Goal: Task Accomplishment & Management: Use online tool/utility

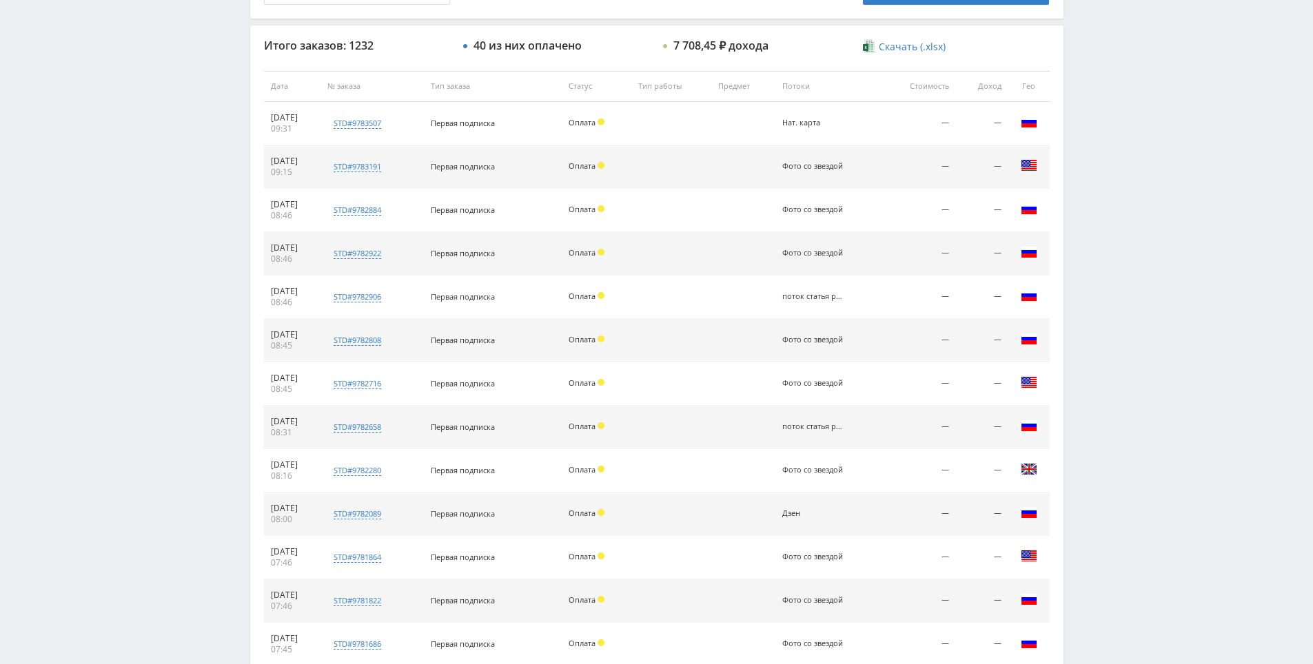
scroll to position [493, 0]
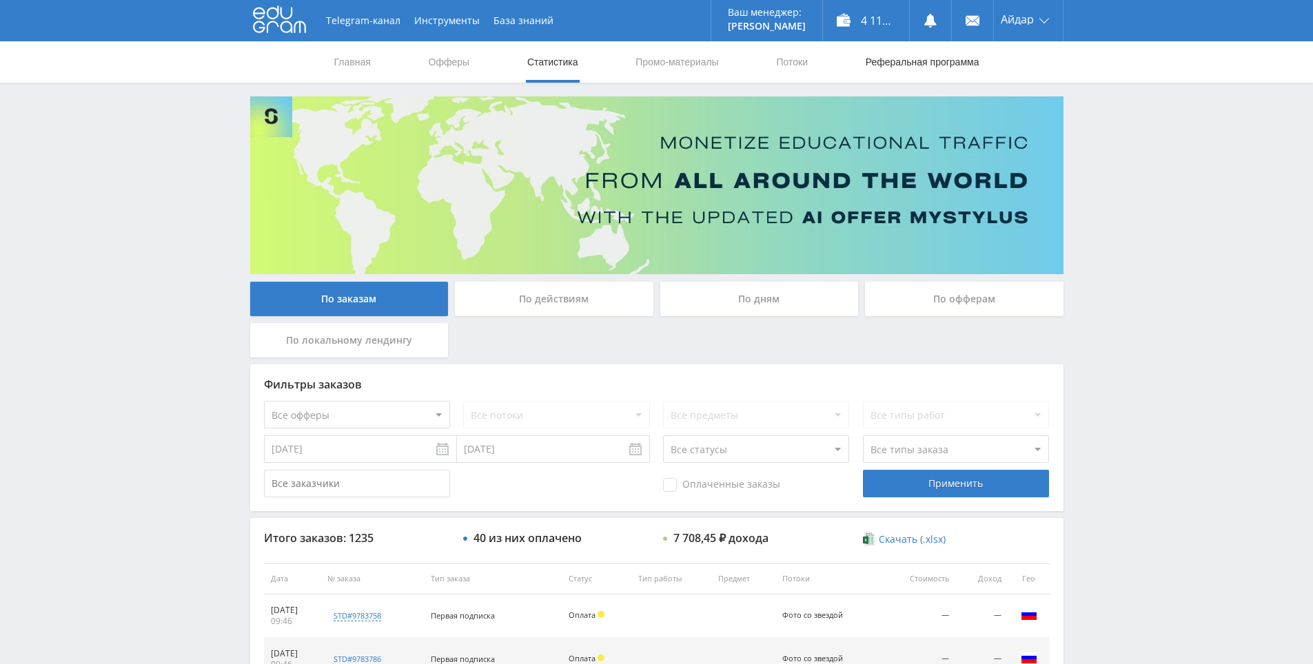
click at [901, 72] on link "Реферальная программа" at bounding box center [922, 61] width 116 height 41
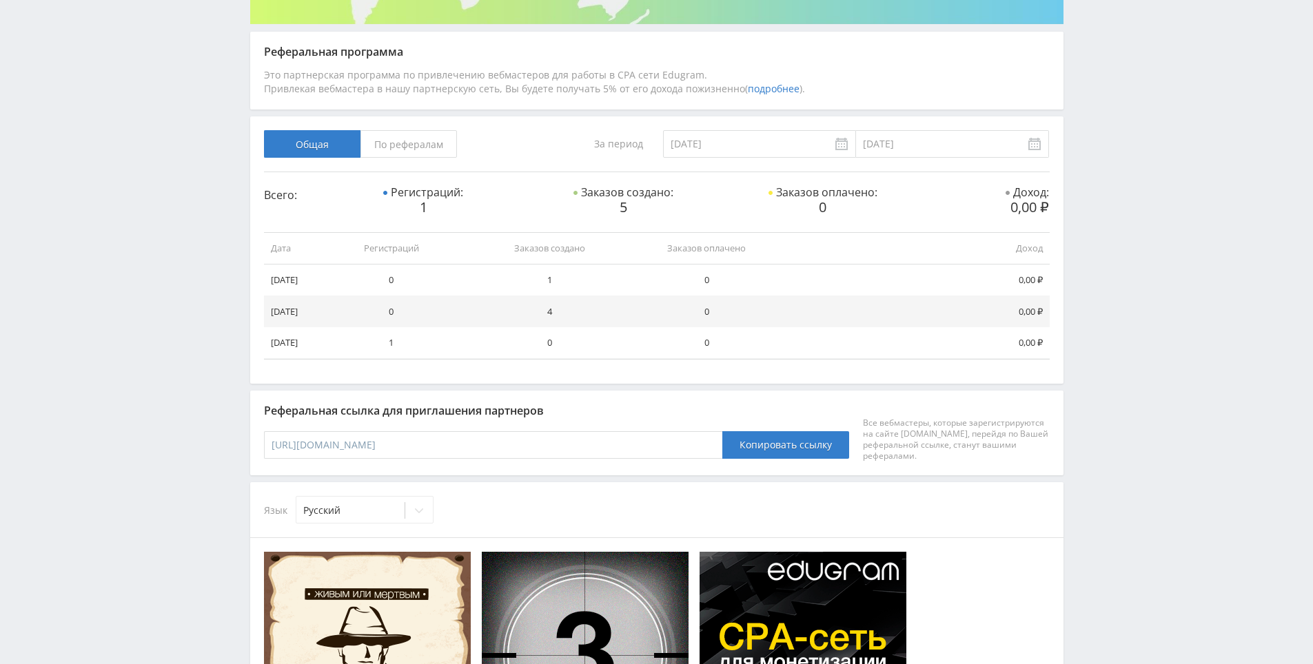
scroll to position [251, 0]
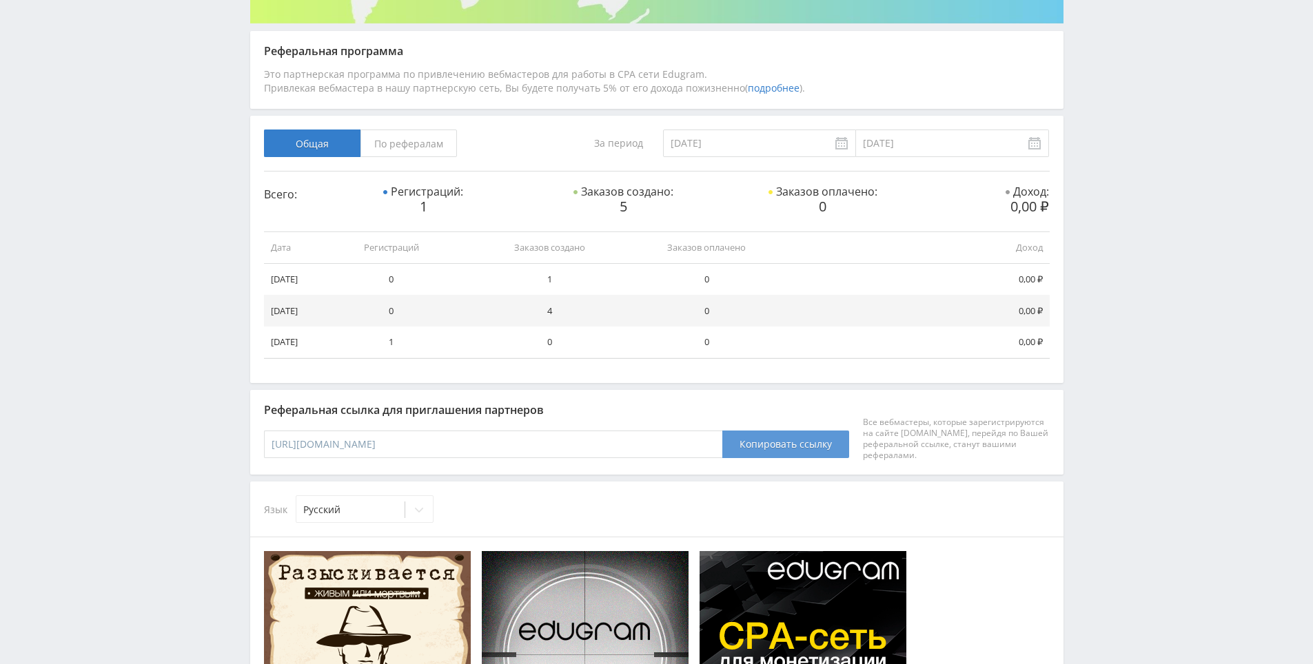
click at [748, 442] on button "Копировать ссылку" at bounding box center [785, 445] width 127 height 28
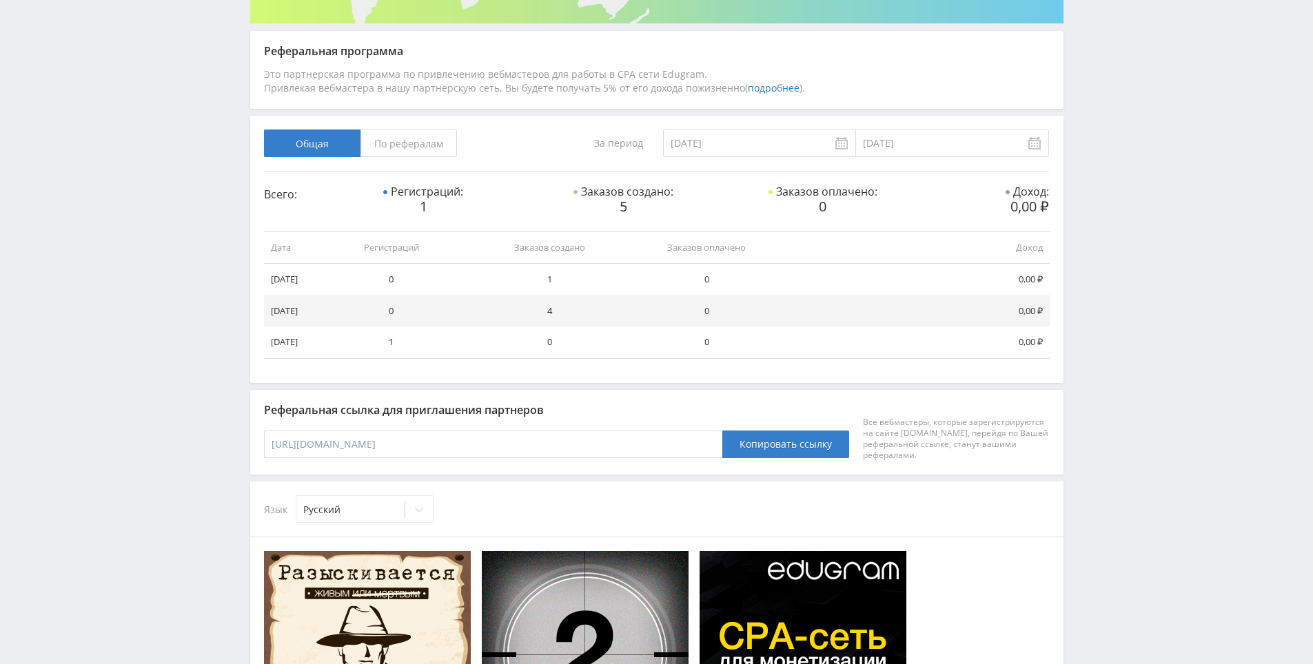
click at [639, 447] on input "[URL][DOMAIN_NAME]" at bounding box center [493, 445] width 459 height 28
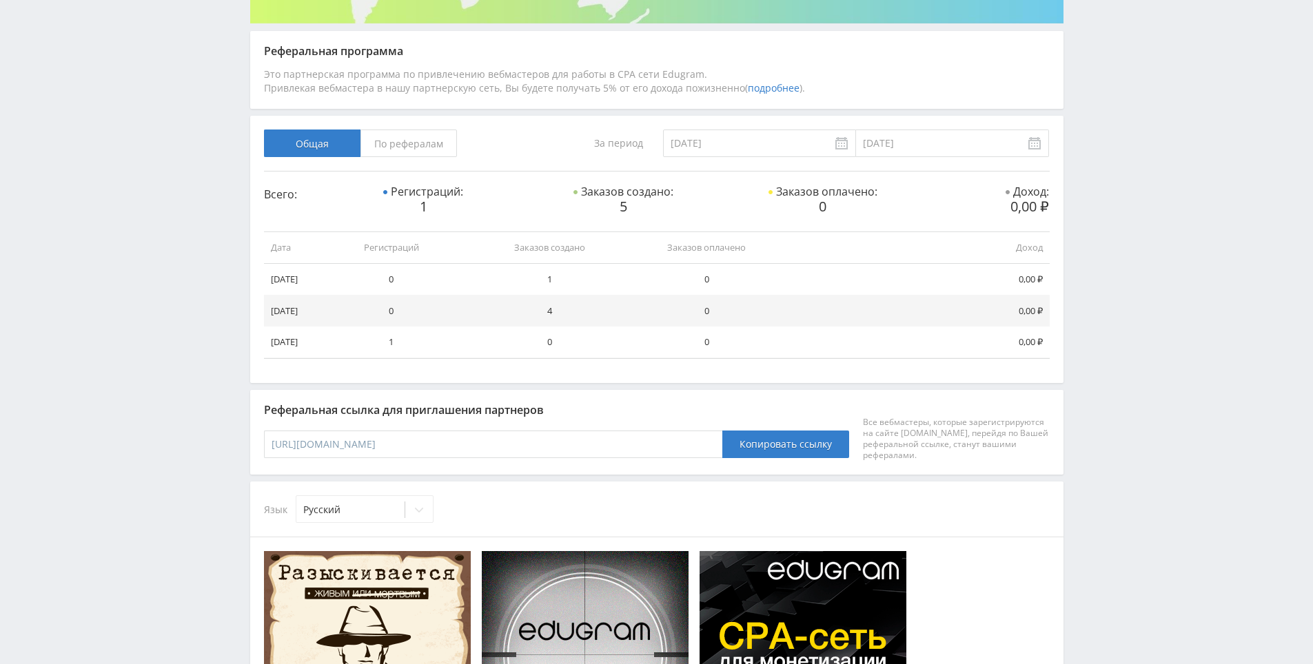
click at [1087, 229] on div "Telegram-канал Инструменты База знаний Ваш менеджер: [PERSON_NAME] Online @edug…" at bounding box center [656, 509] width 1313 height 1521
click at [1104, 156] on div "Telegram-канал Инструменты База знаний Ваш менеджер: [PERSON_NAME] Online @edug…" at bounding box center [656, 509] width 1313 height 1521
drag, startPoint x: 1104, startPoint y: 156, endPoint x: 1111, endPoint y: 193, distance: 37.0
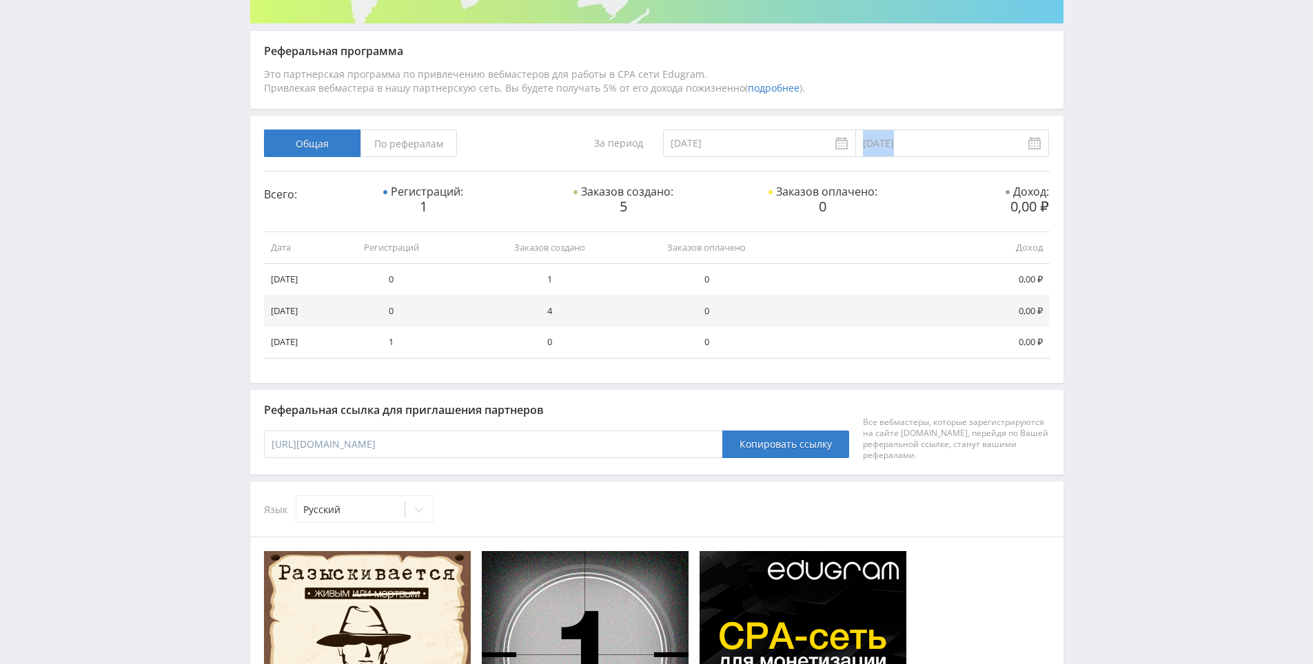
click at [1107, 175] on div "Telegram-канал Инструменты База знаний Ваш менеджер: [PERSON_NAME] Online @edug…" at bounding box center [656, 509] width 1313 height 1521
click at [1111, 193] on div "Telegram-канал Инструменты База знаний Ваш менеджер: [PERSON_NAME] Online @edug…" at bounding box center [656, 509] width 1313 height 1521
drag, startPoint x: 1106, startPoint y: 175, endPoint x: 1090, endPoint y: 105, distance: 71.4
click at [1089, 105] on div "Telegram-канал Инструменты База знаний Ваш менеджер: [PERSON_NAME] Online @edug…" at bounding box center [656, 509] width 1313 height 1521
click at [1089, 120] on div "Telegram-канал Инструменты База знаний Ваш менеджер: [PERSON_NAME] Online @edug…" at bounding box center [656, 509] width 1313 height 1521
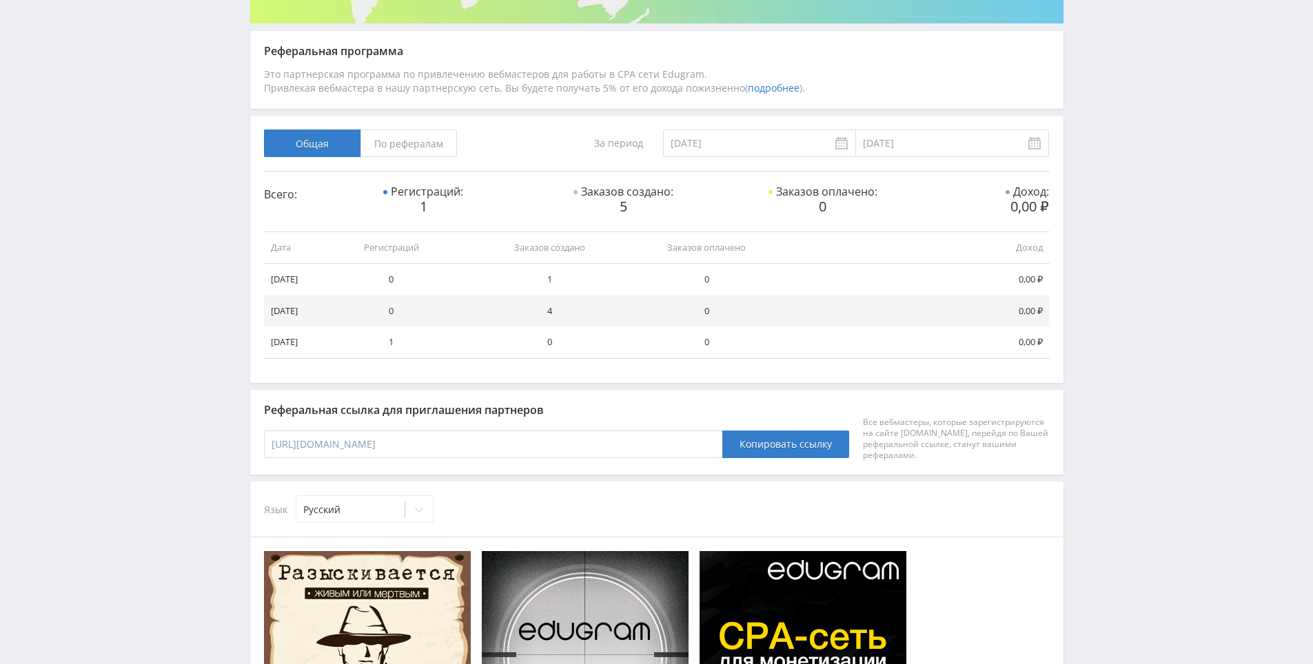
click at [1088, 127] on div "Telegram-канал Инструменты База знаний Ваш менеджер: [PERSON_NAME] Online @edug…" at bounding box center [656, 509] width 1313 height 1521
click at [1077, 88] on div "Telegram-канал Инструменты База знаний Ваш менеджер: [PERSON_NAME] Online @edug…" at bounding box center [656, 509] width 1313 height 1521
click at [1078, 87] on div "Telegram-канал Инструменты База знаний Ваш менеджер: [PERSON_NAME] Online @edug…" at bounding box center [656, 509] width 1313 height 1521
click at [1071, 49] on div "Telegram-канал Инструменты База знаний Ваш менеджер: [PERSON_NAME] Online @edug…" at bounding box center [656, 509] width 1313 height 1521
click at [1109, 269] on div "Telegram-канал Инструменты База знаний Ваш менеджер: [PERSON_NAME] Online @edug…" at bounding box center [656, 509] width 1313 height 1521
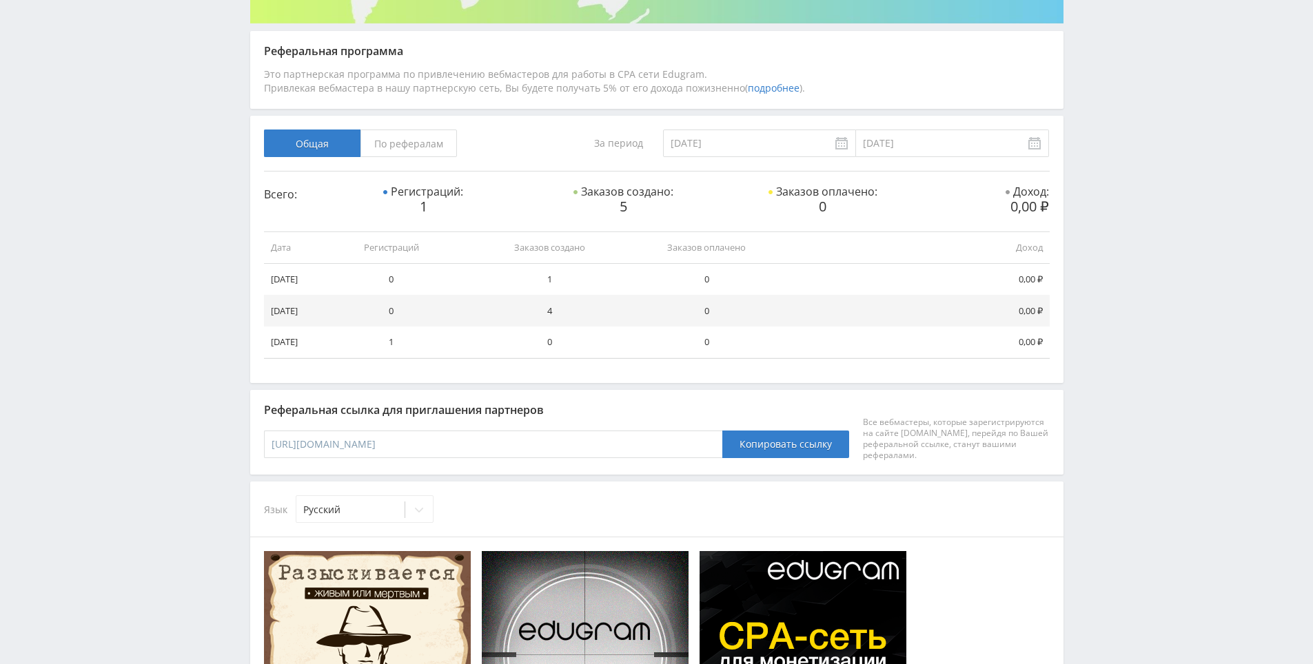
click at [1109, 267] on div "Telegram-канал Инструменты База знаний Ваш менеджер: [PERSON_NAME] Online @edug…" at bounding box center [656, 509] width 1313 height 1521
click at [1108, 265] on div "Telegram-канал Инструменты База знаний Ваш менеджер: [PERSON_NAME] Online @edug…" at bounding box center [656, 509] width 1313 height 1521
drag, startPoint x: 1108, startPoint y: 262, endPoint x: 1109, endPoint y: 235, distance: 26.9
click at [1108, 261] on div "Telegram-канал Инструменты База знаний Ваш менеджер: [PERSON_NAME] Online @edug…" at bounding box center [656, 509] width 1313 height 1521
click at [1109, 198] on div "Telegram-канал Инструменты База знаний Ваш менеджер: [PERSON_NAME] Online @edug…" at bounding box center [656, 509] width 1313 height 1521
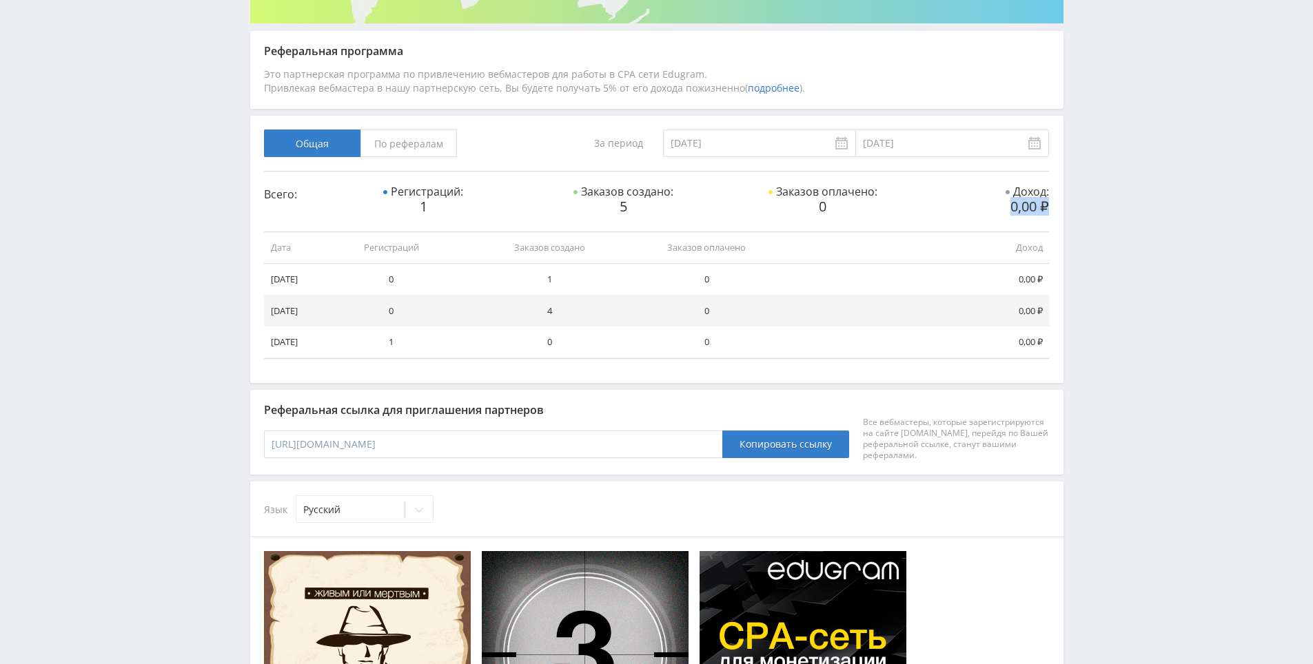
click at [429, 137] on span "По рефералам" at bounding box center [408, 144] width 96 height 28
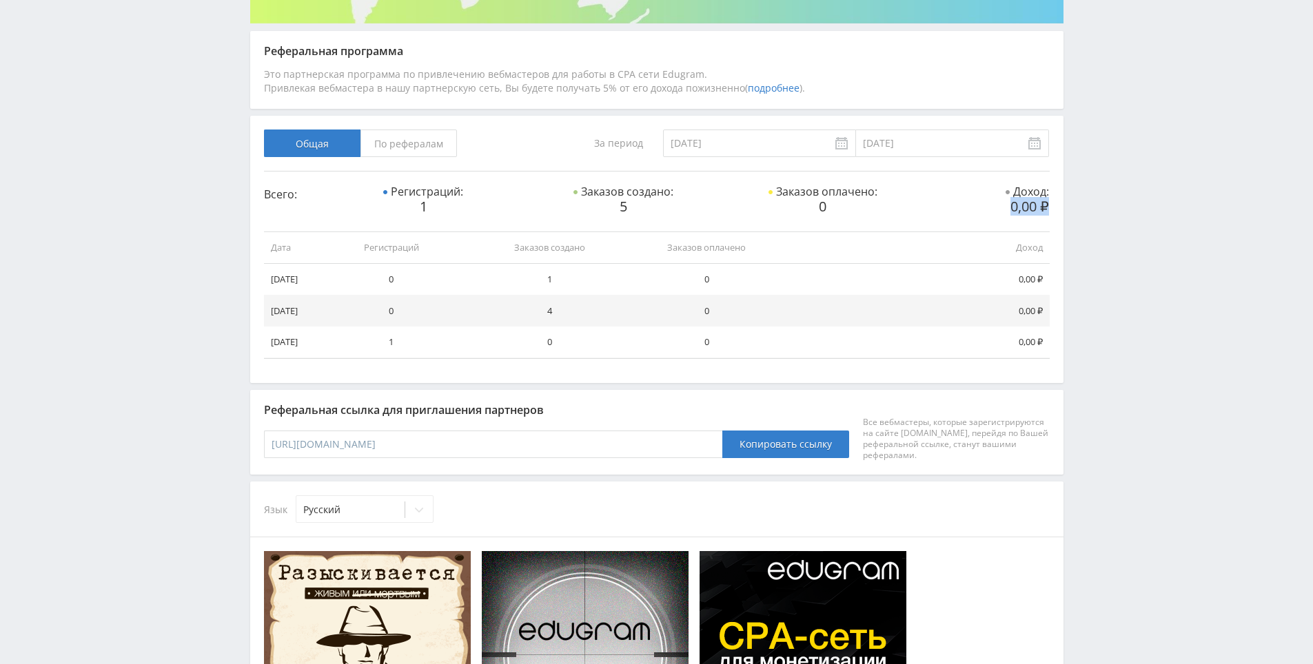
click at [0, 0] on input "По рефералам" at bounding box center [0, 0] width 0 height 0
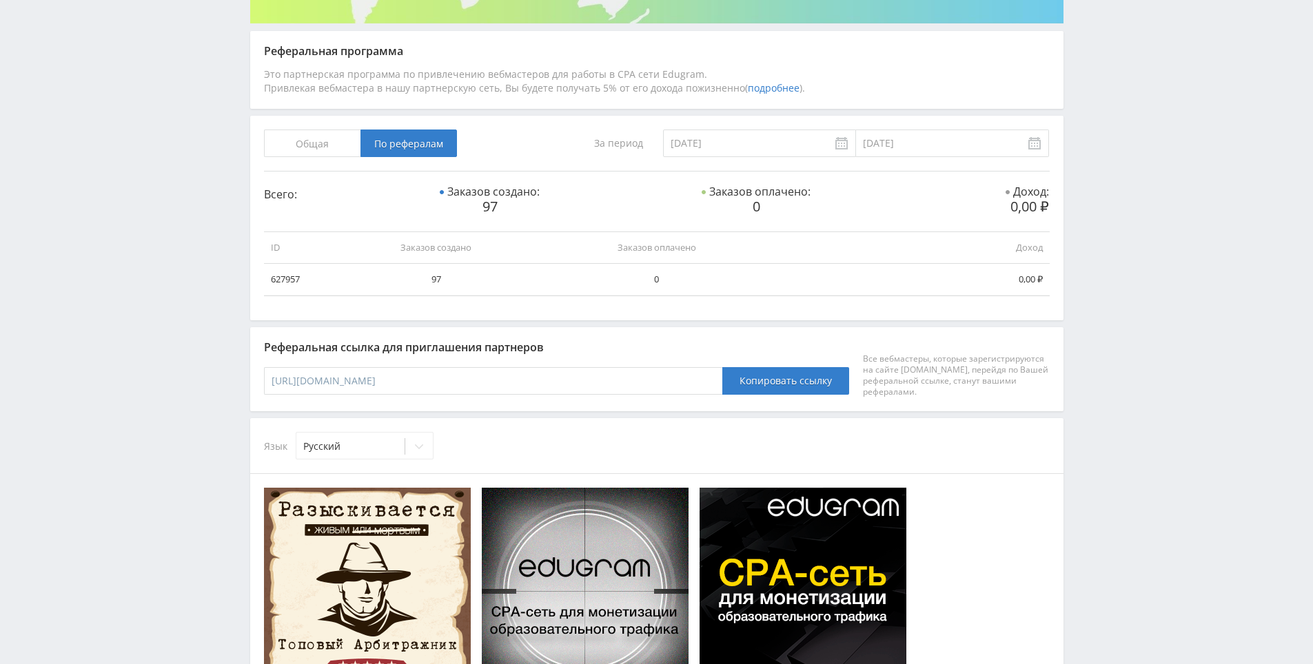
drag, startPoint x: 1166, startPoint y: 265, endPoint x: 1146, endPoint y: 236, distance: 35.2
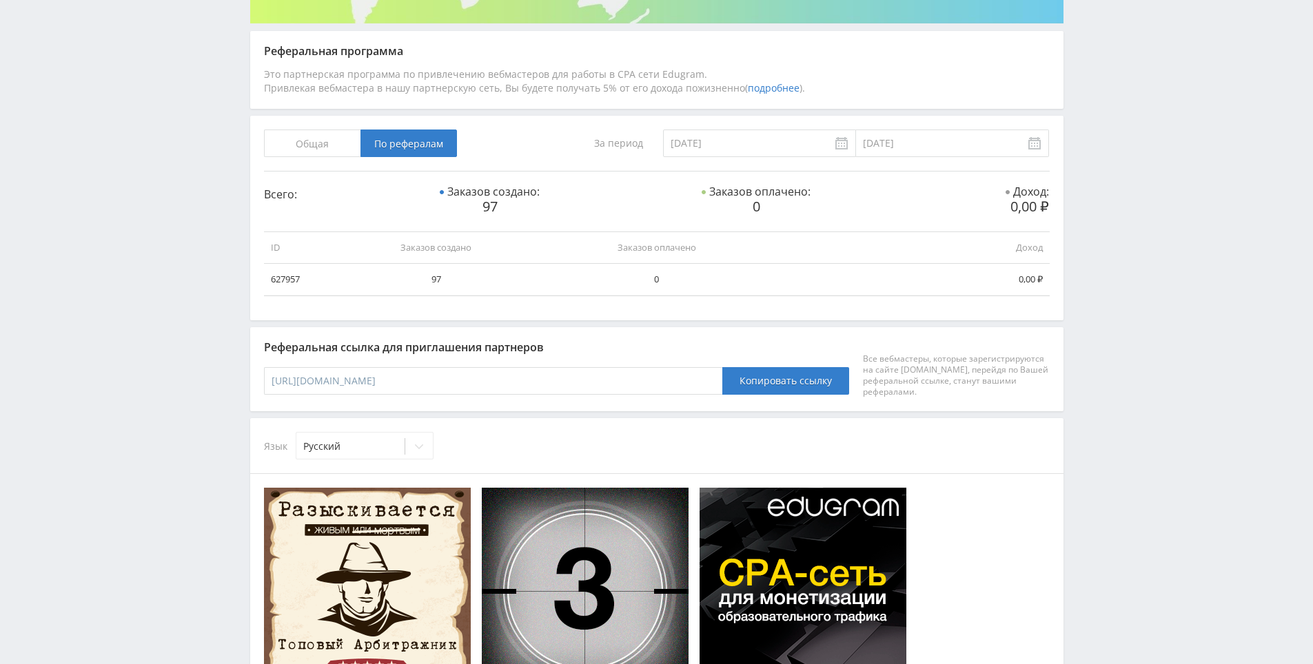
click at [1115, 143] on div "Telegram-канал Инструменты База знаний Ваш менеджер: [PERSON_NAME] Online @edug…" at bounding box center [656, 478] width 1313 height 1458
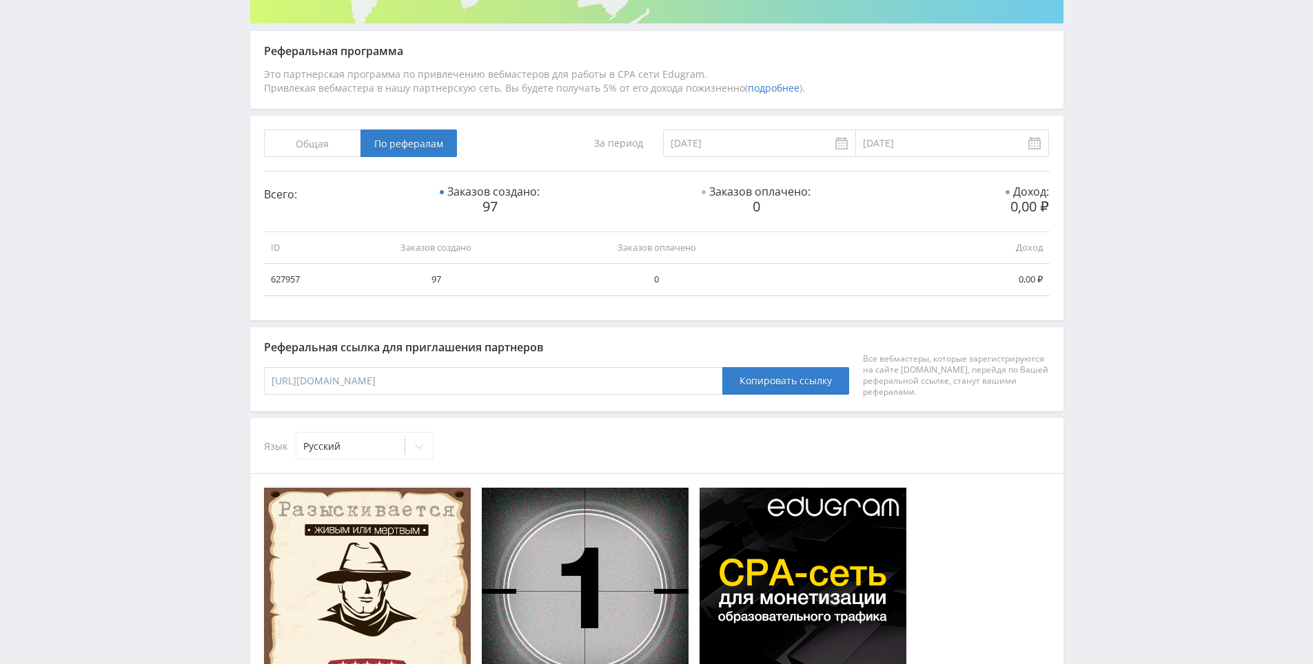
click at [1133, 196] on div "Telegram-канал Инструменты База знаний Ваш менеджер: [PERSON_NAME] Online @edug…" at bounding box center [656, 478] width 1313 height 1458
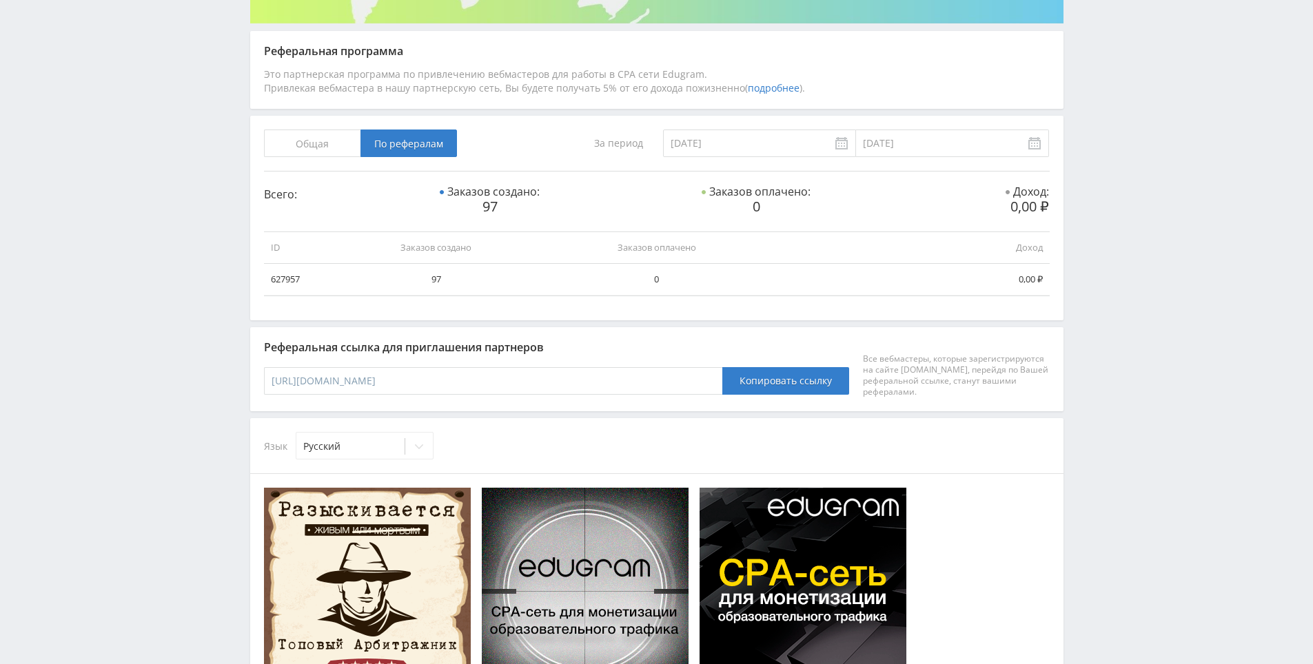
drag, startPoint x: 1133, startPoint y: 196, endPoint x: 1133, endPoint y: 153, distance: 42.7
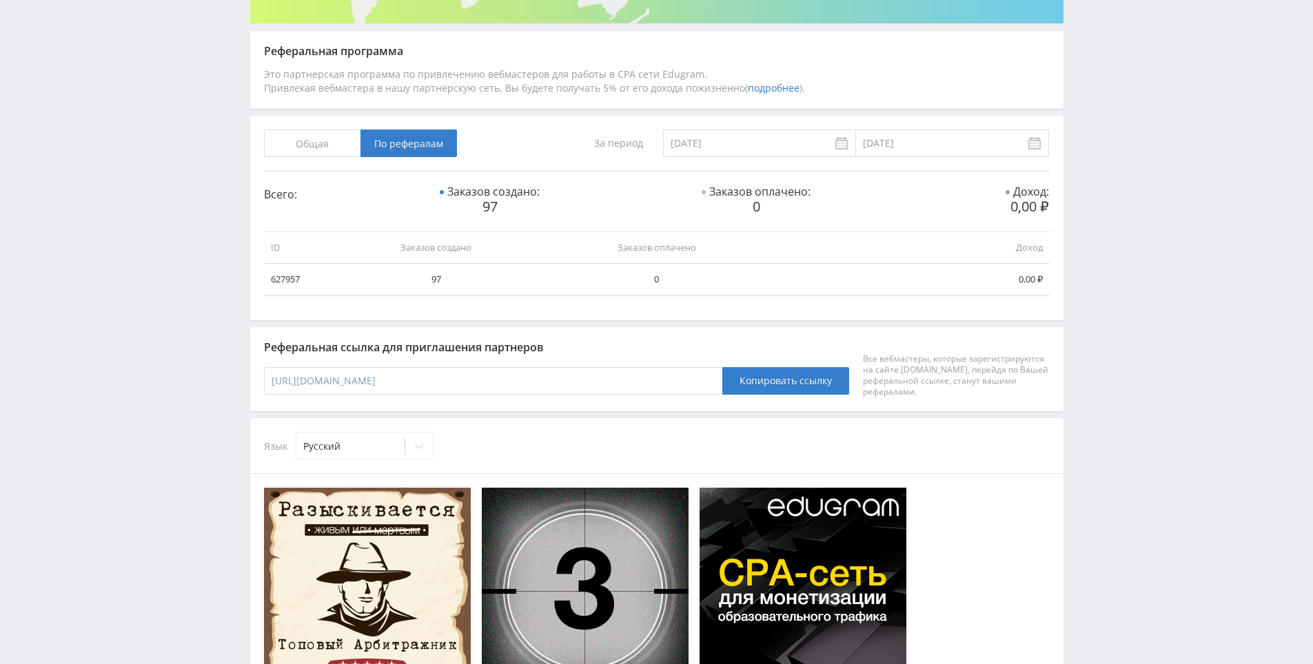
click at [1133, 153] on div "Telegram-канал Инструменты База знаний Ваш менеджер: [PERSON_NAME] Online @edug…" at bounding box center [656, 478] width 1313 height 1458
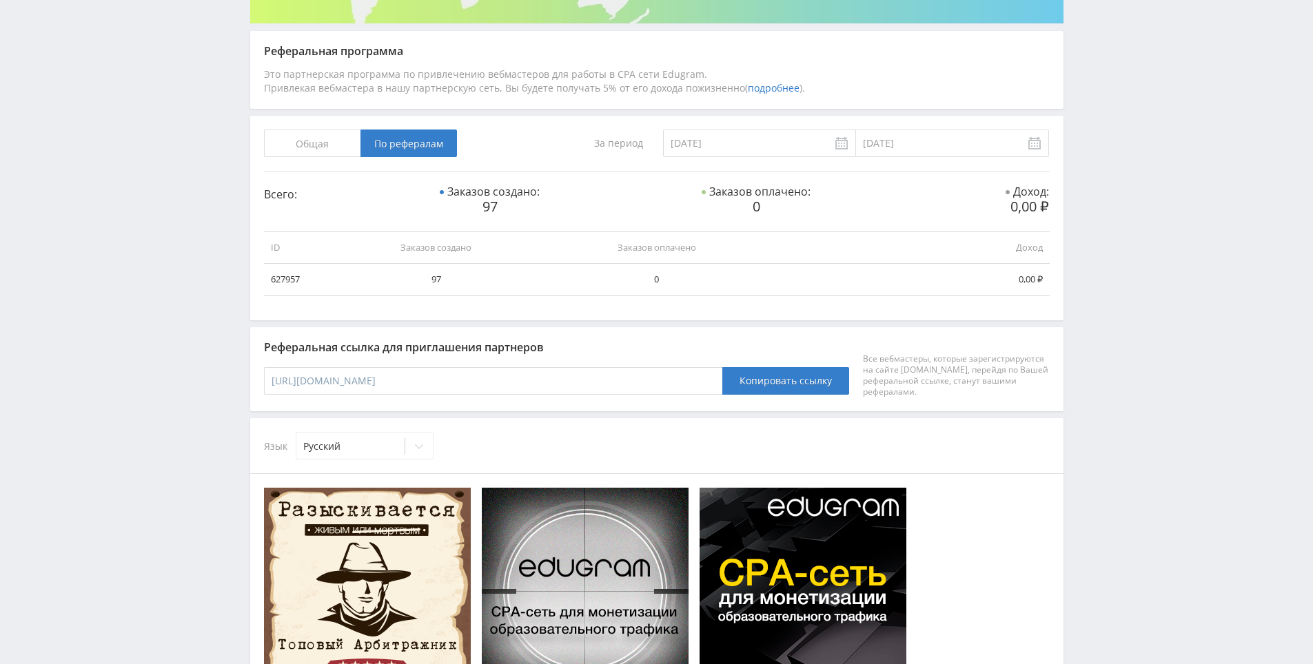
click at [1126, 127] on div "Telegram-канал Инструменты База знаний Ваш менеджер: [PERSON_NAME] Online @edug…" at bounding box center [656, 478] width 1313 height 1458
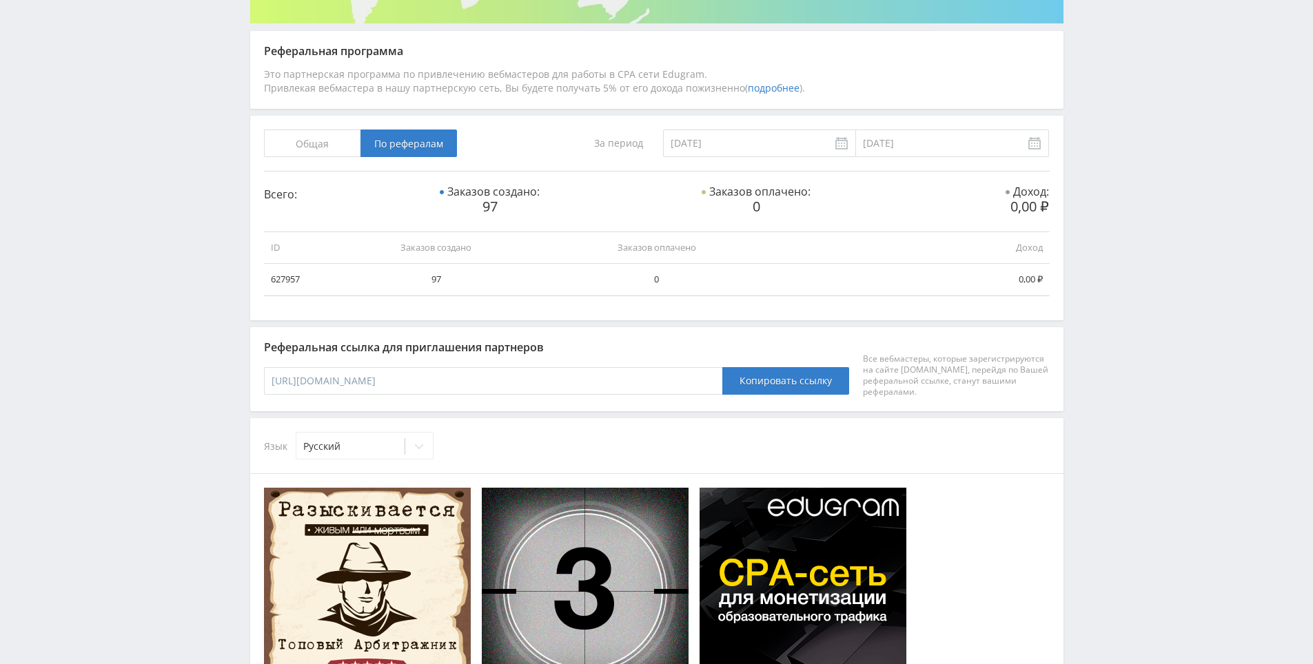
click at [1078, 178] on div "Telegram-канал Инструменты База знаний Ваш менеджер: [PERSON_NAME] Online @edug…" at bounding box center [656, 478] width 1313 height 1458
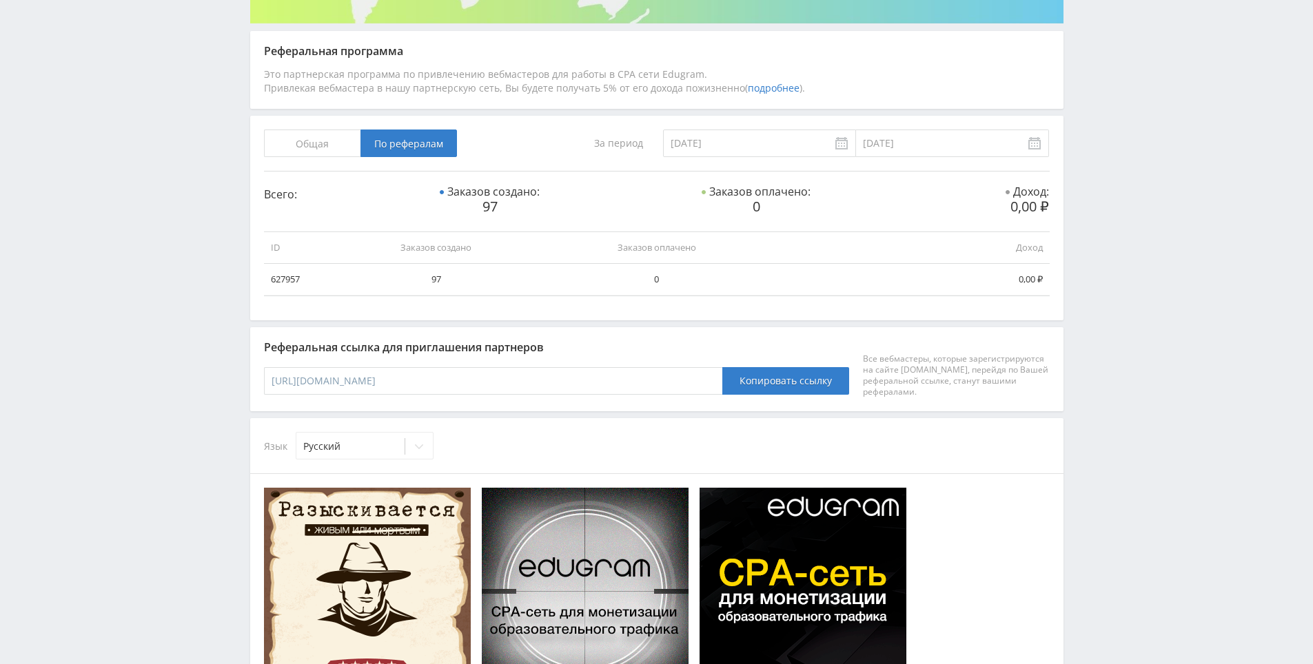
click at [1076, 178] on div "Telegram-канал Инструменты База знаний Ваш менеджер: [PERSON_NAME] Online @edug…" at bounding box center [656, 478] width 1313 height 1458
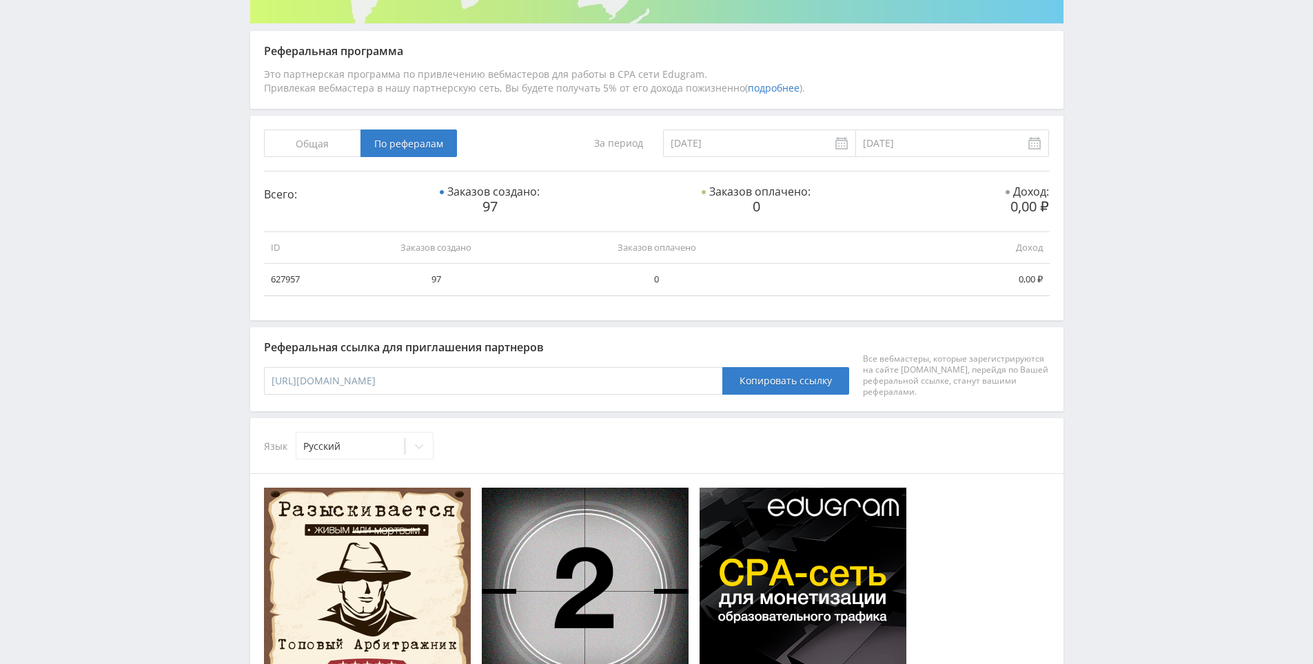
click at [1076, 118] on div "Telegram-канал Инструменты База знаний Ваш менеджер: [PERSON_NAME] Online @edug…" at bounding box center [656, 478] width 1313 height 1458
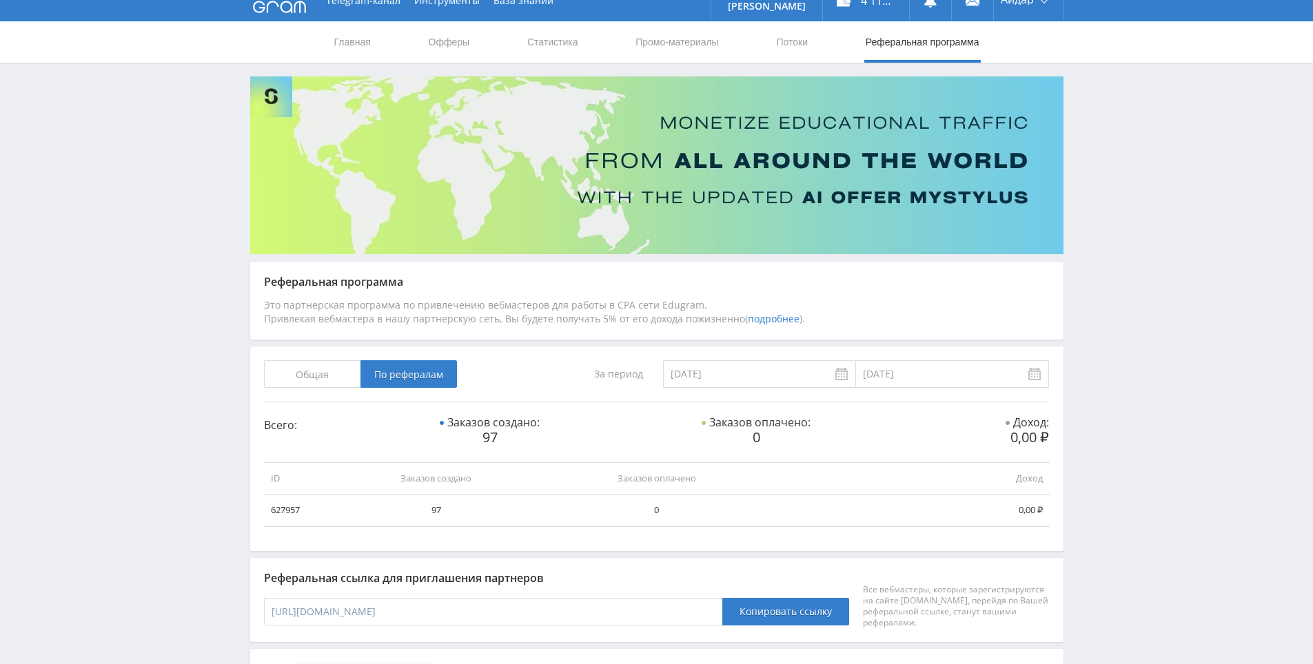
scroll to position [0, 0]
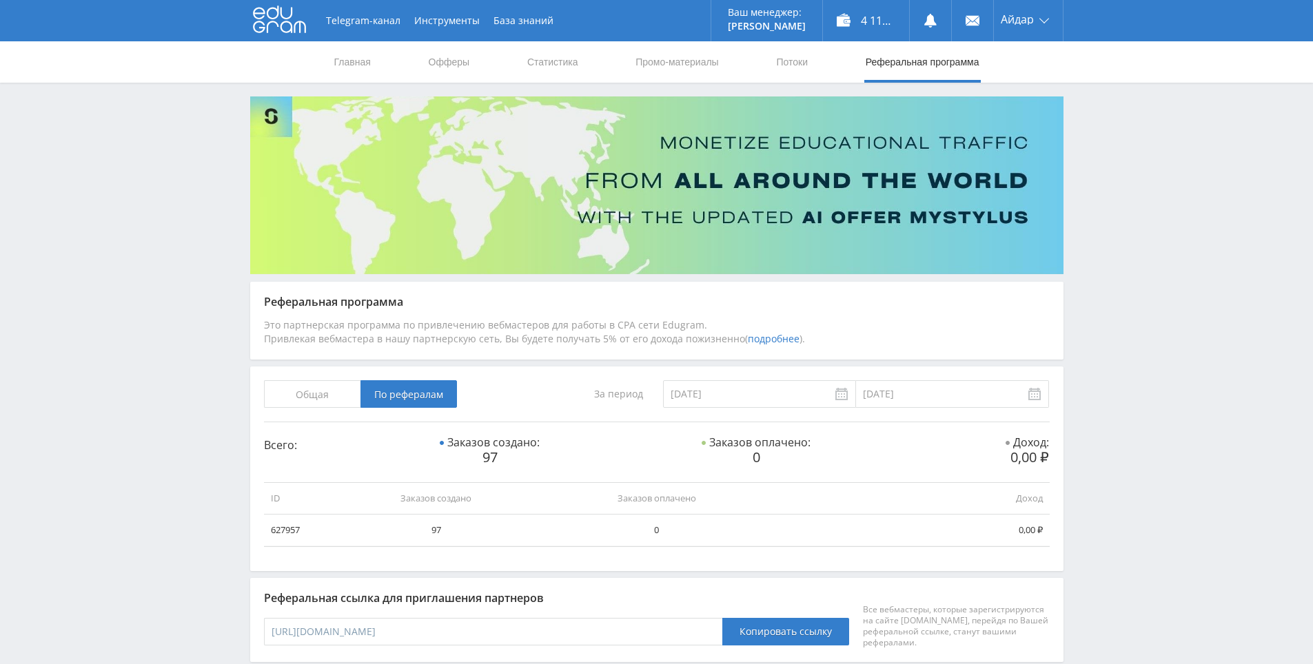
drag, startPoint x: 1069, startPoint y: 254, endPoint x: 947, endPoint y: 124, distance: 177.9
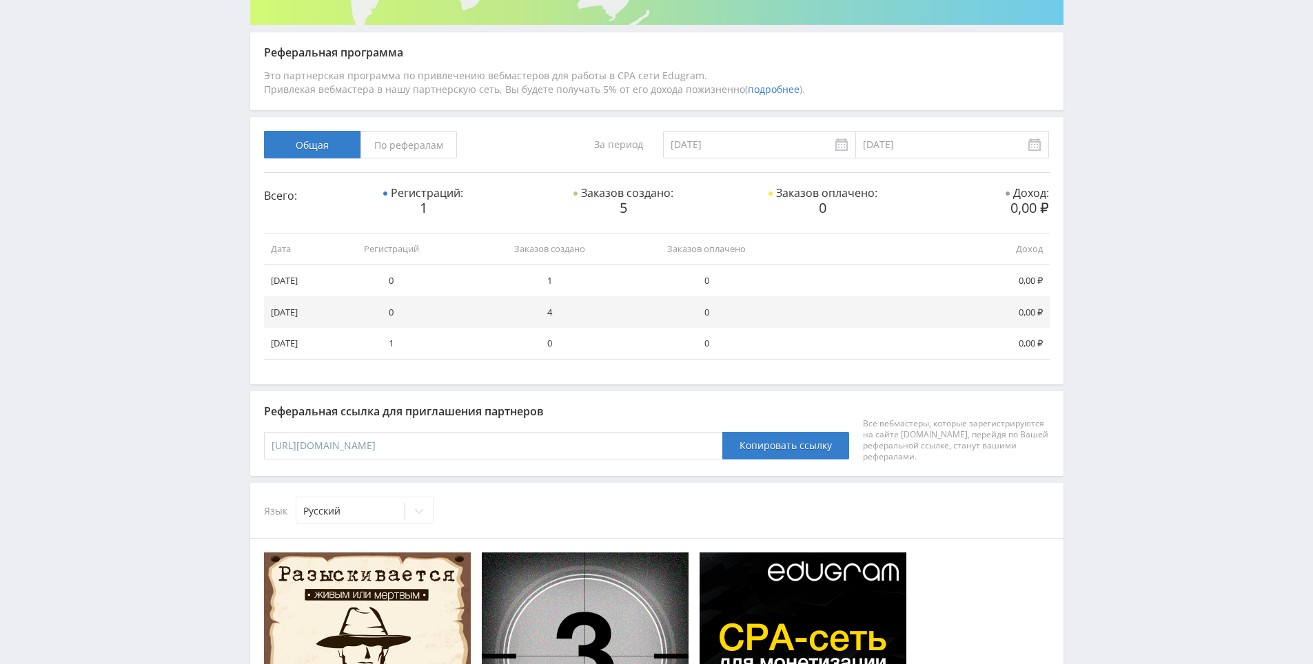
scroll to position [276, 0]
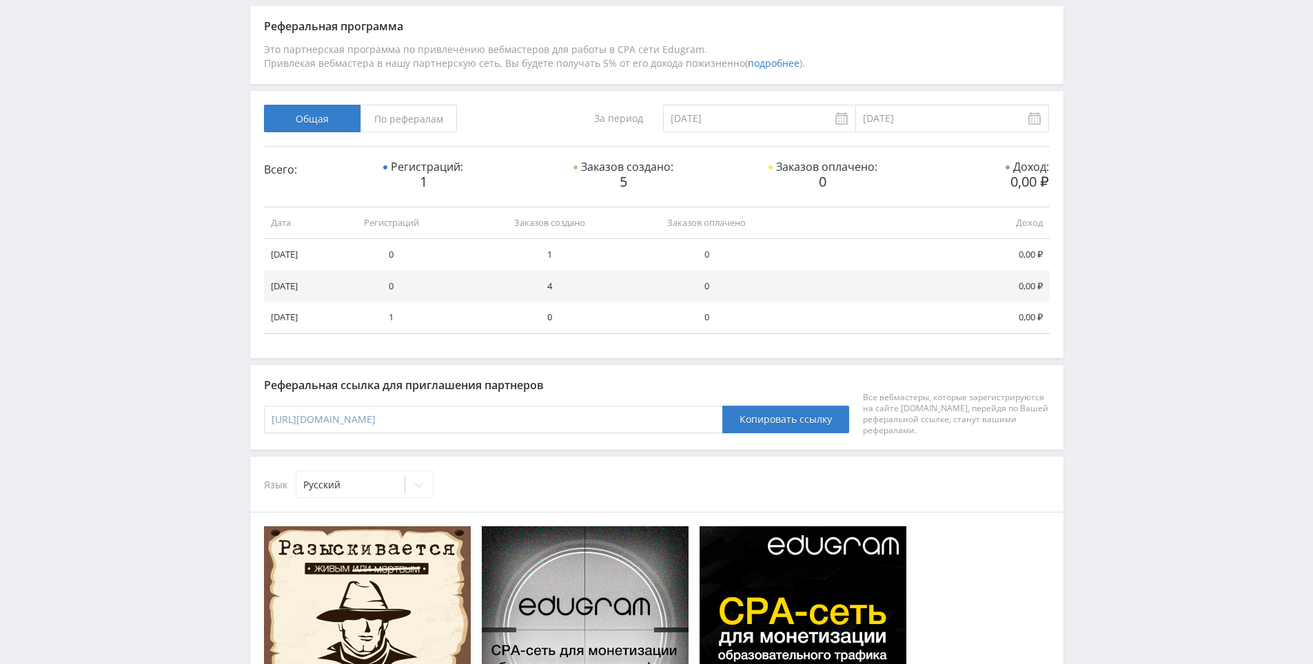
drag, startPoint x: 650, startPoint y: 390, endPoint x: 624, endPoint y: 378, distance: 28.7
click at [624, 378] on div "Реферальная ссылка для приглашения партнеров https://edugram.ru/?rid=626d1232d1…" at bounding box center [656, 407] width 813 height 84
drag, startPoint x: 619, startPoint y: 380, endPoint x: 608, endPoint y: 378, distance: 11.2
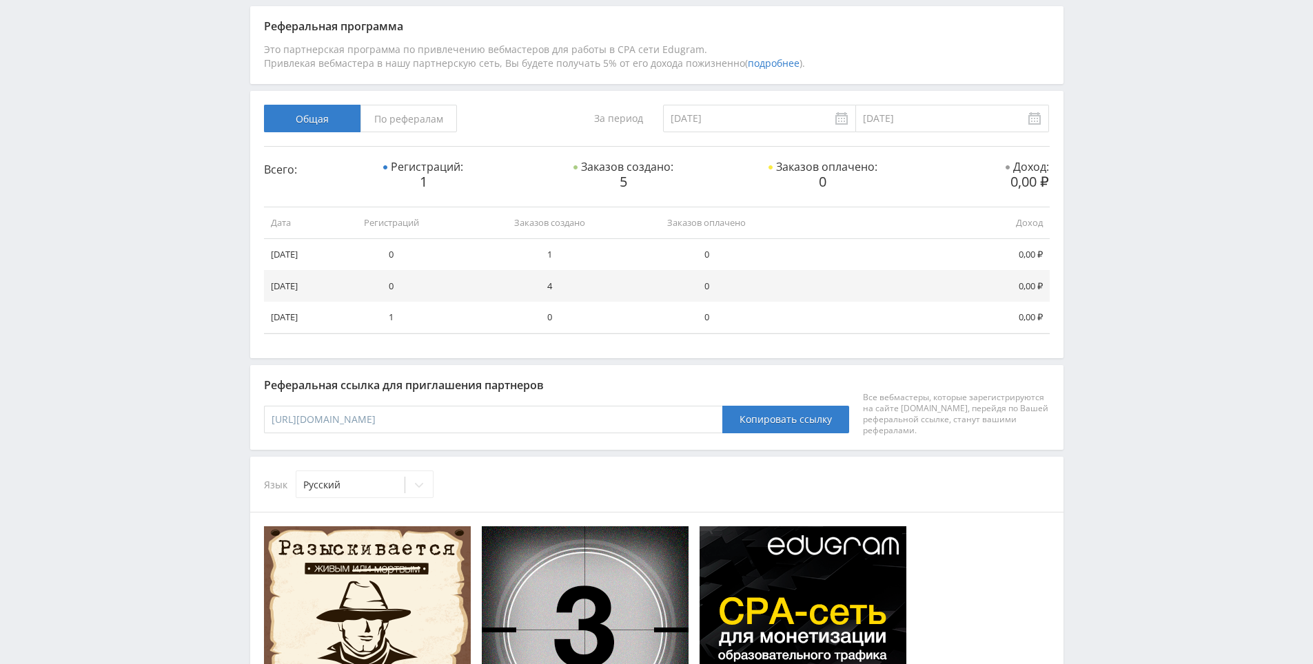
click at [617, 382] on div "Реферальная ссылка для приглашения партнеров" at bounding box center [656, 385] width 785 height 12
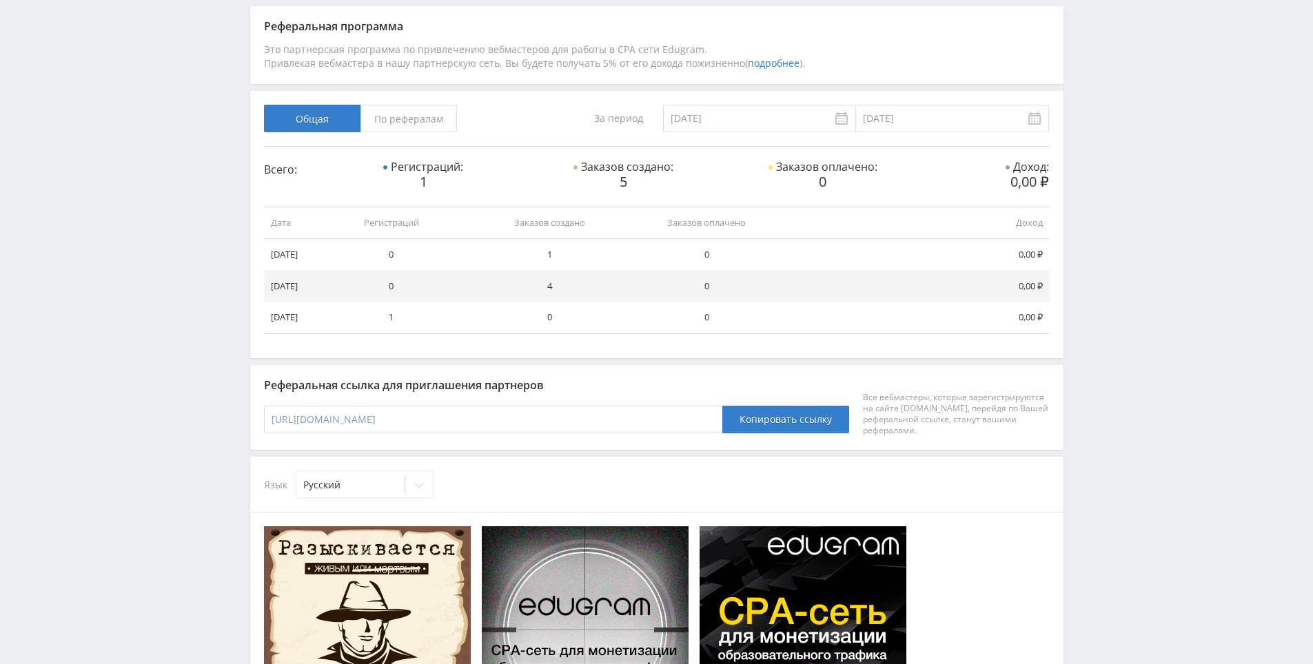
click at [606, 378] on div "Реферальная ссылка для приглашения партнеров https://edugram.ru/?rid=626d1232d1…" at bounding box center [656, 407] width 813 height 84
drag, startPoint x: 629, startPoint y: 361, endPoint x: 581, endPoint y: 367, distance: 48.6
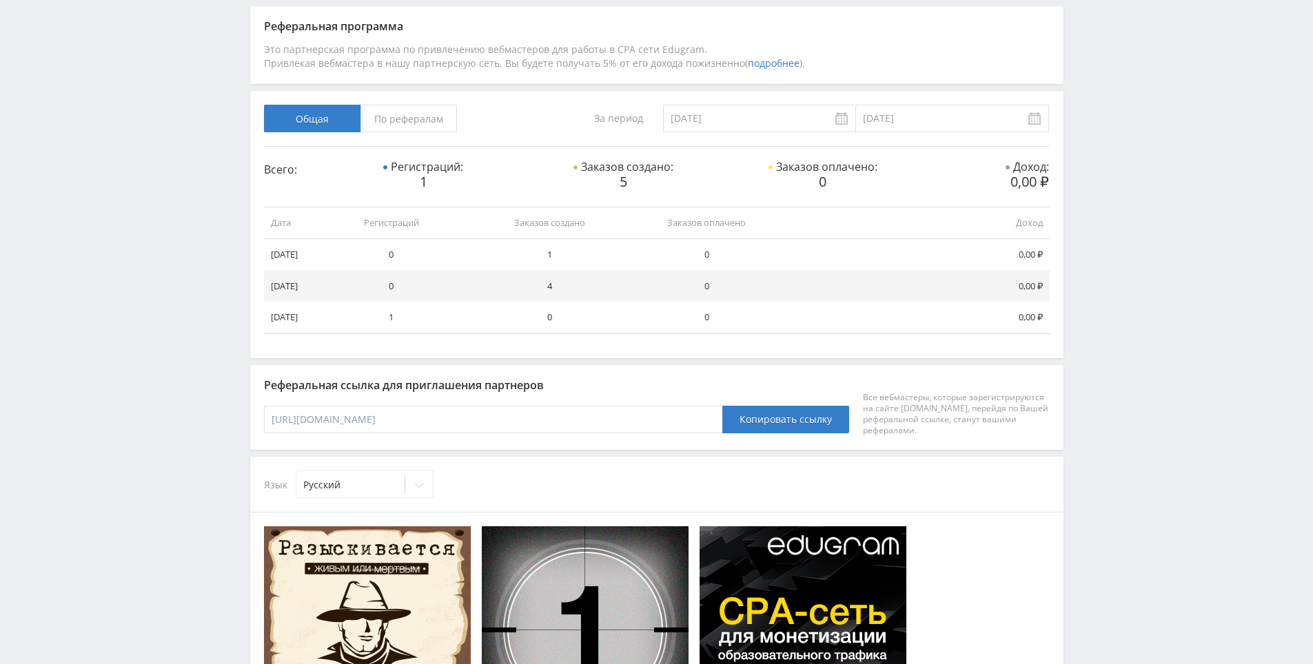
click at [581, 367] on div "Реферальная ссылка для приглашения партнеров https://edugram.ru/?rid=626d1232d1…" at bounding box center [656, 407] width 813 height 84
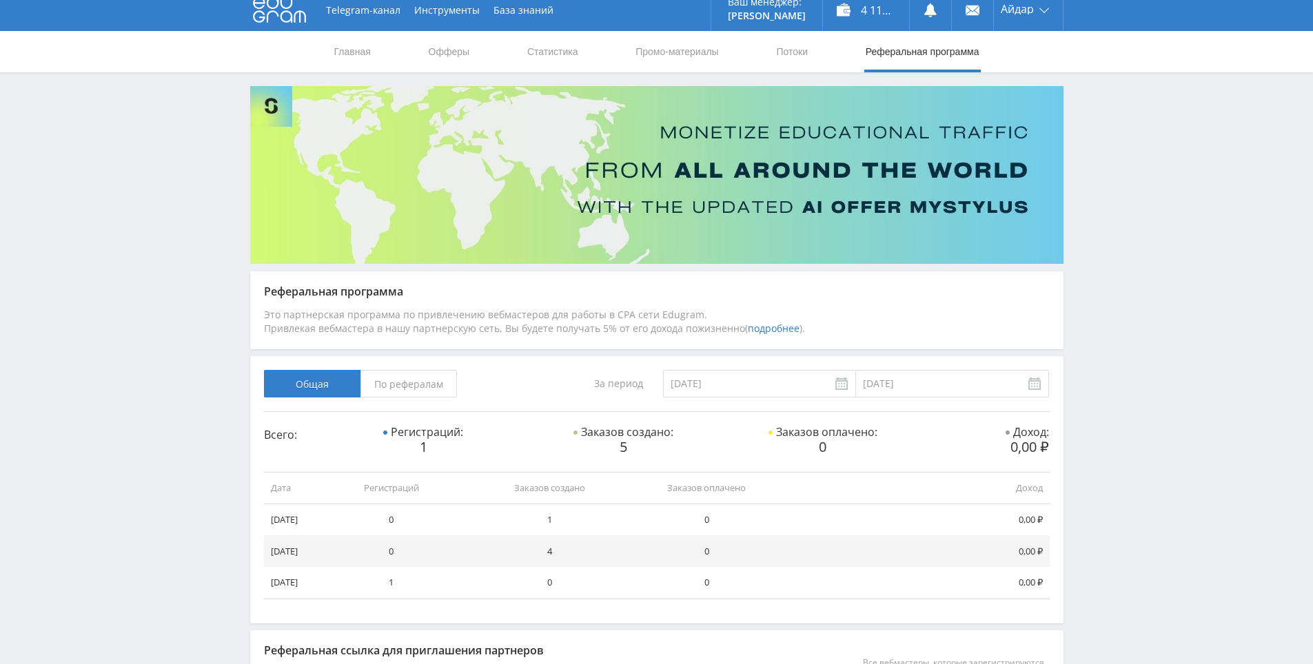
scroll to position [0, 0]
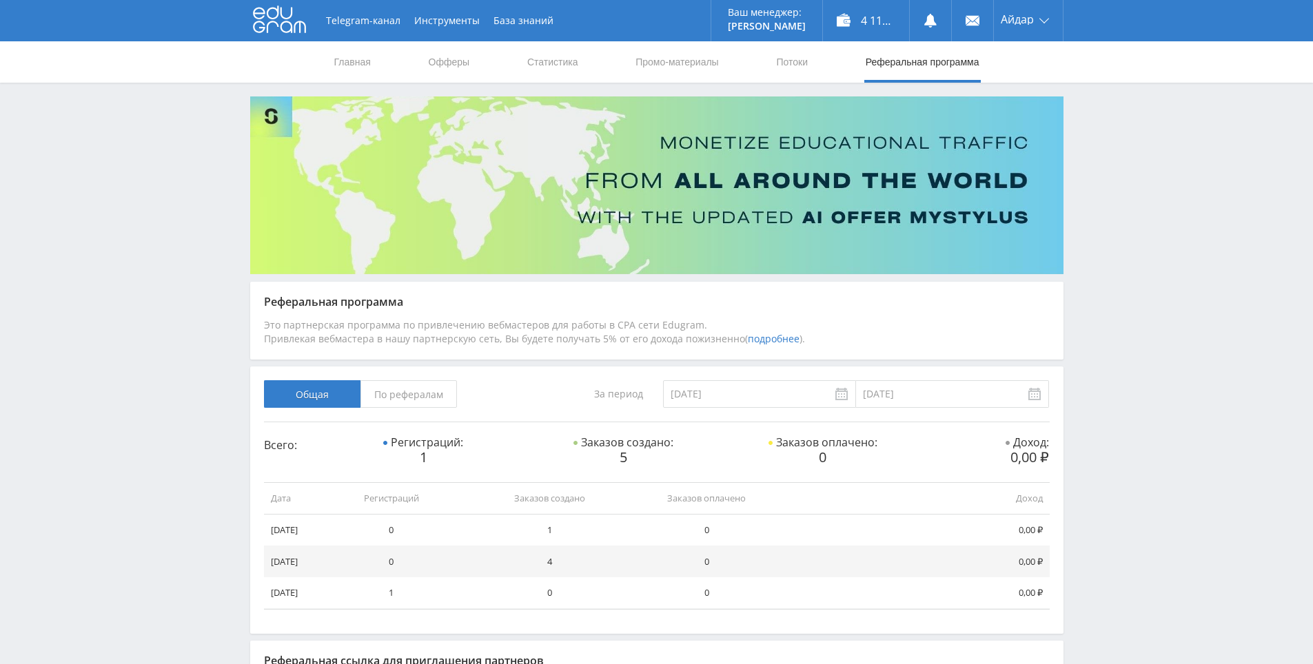
drag, startPoint x: 593, startPoint y: 366, endPoint x: 600, endPoint y: 263, distance: 102.9
